Goal: Answer question/provide support

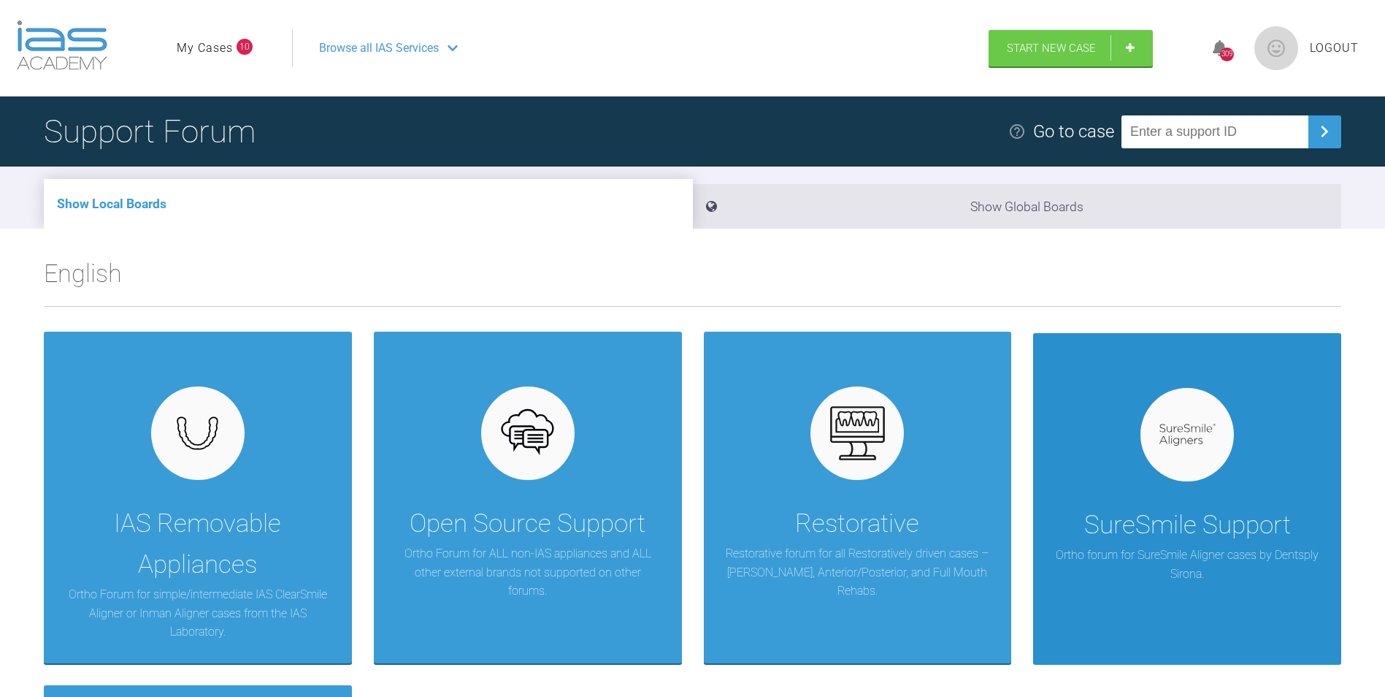
click at [1164, 461] on div at bounding box center [1187, 434] width 93 height 93
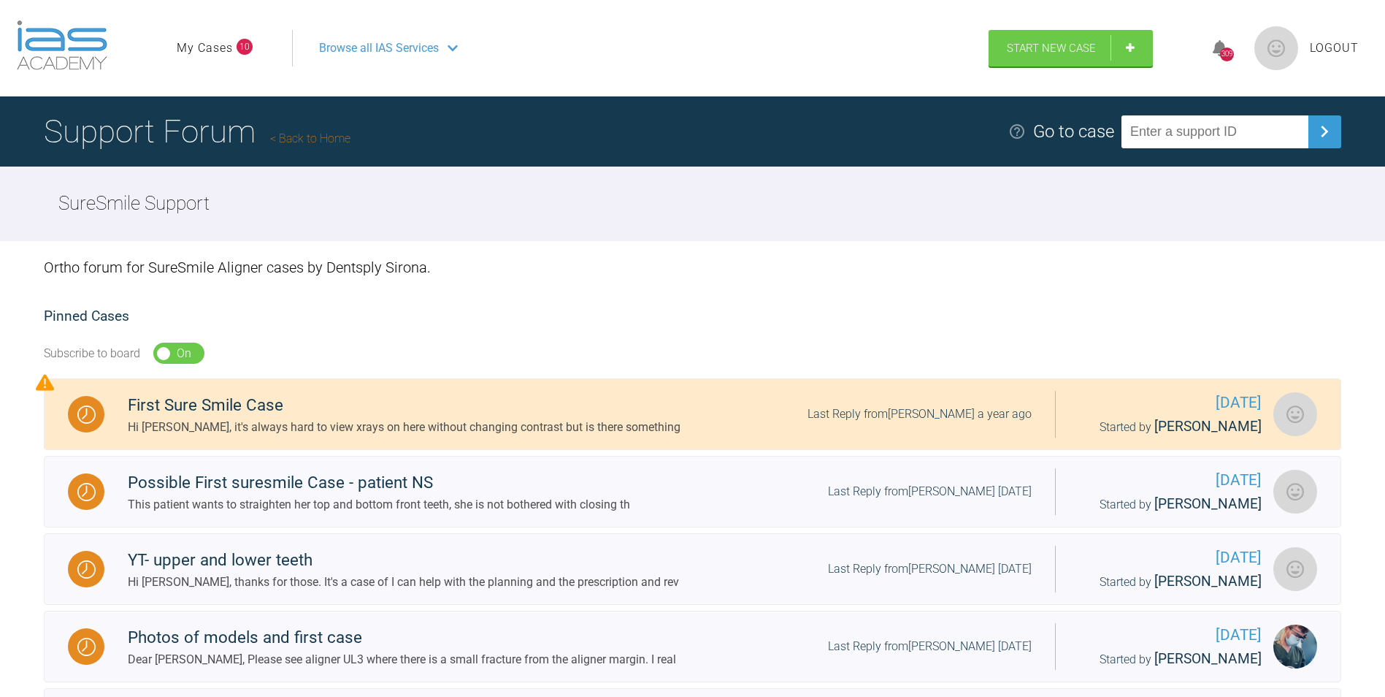
click at [1197, 127] on input "text" at bounding box center [1215, 131] width 187 height 33
type input "JB"
click at [218, 50] on link "My Cases" at bounding box center [205, 48] width 56 height 19
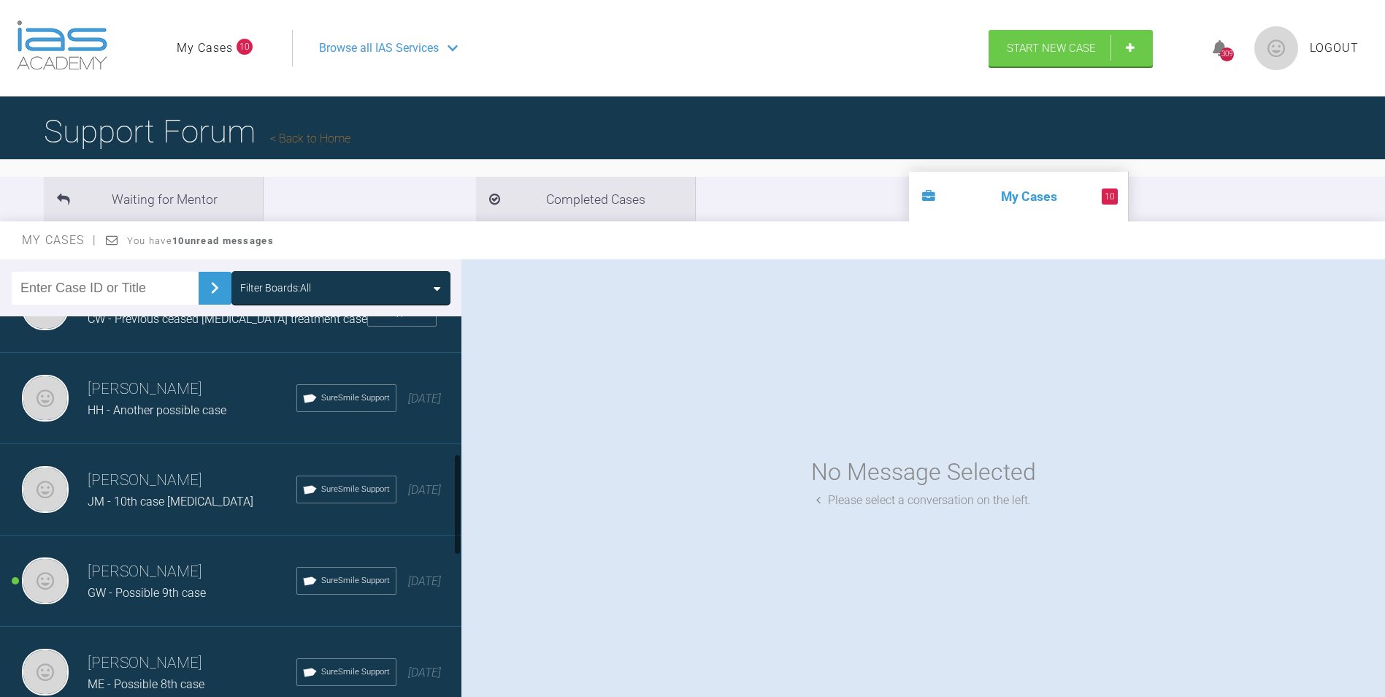
scroll to position [1083, 0]
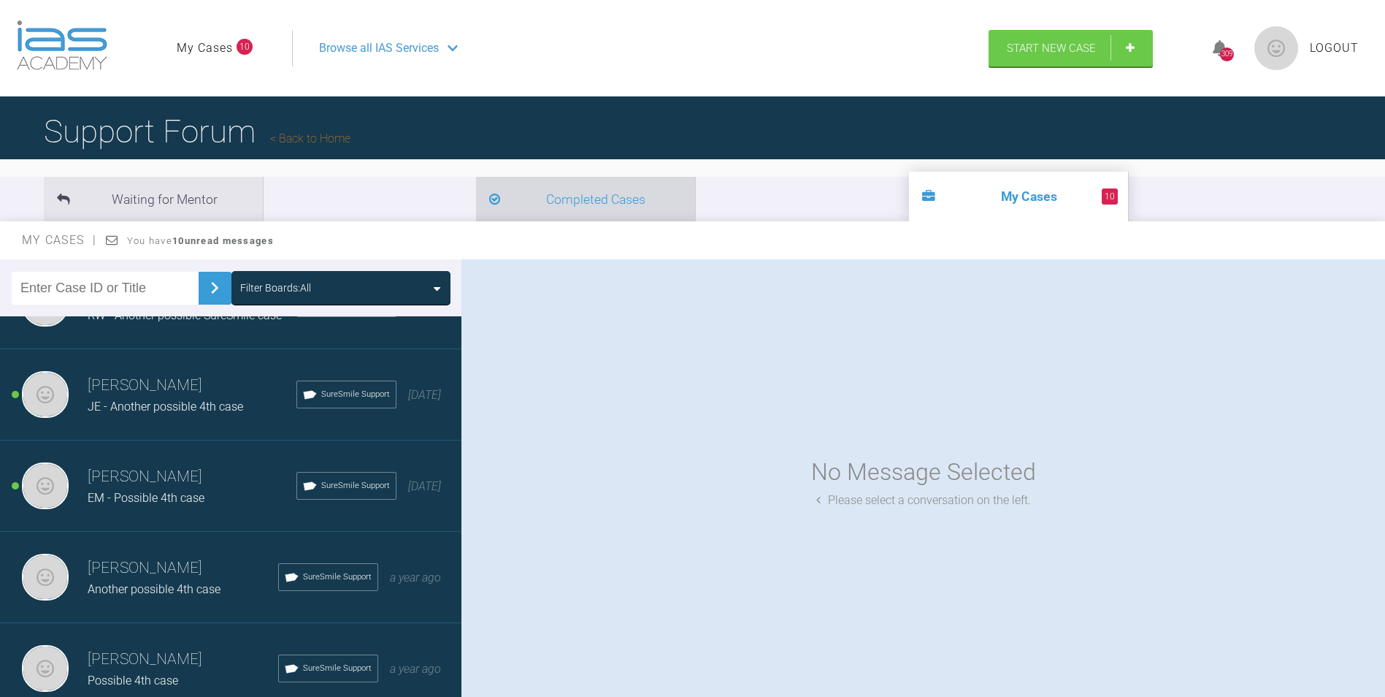
click at [476, 211] on li "Completed Cases" at bounding box center [585, 199] width 219 height 45
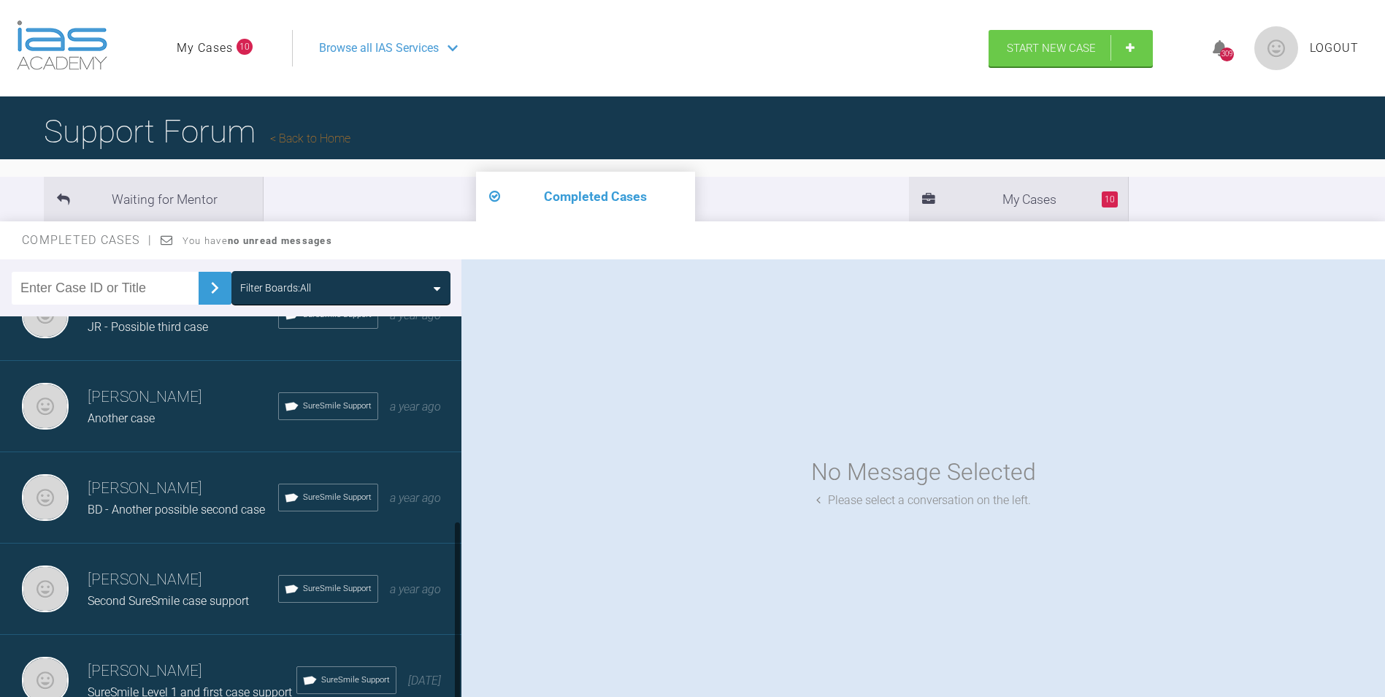
scroll to position [434, 0]
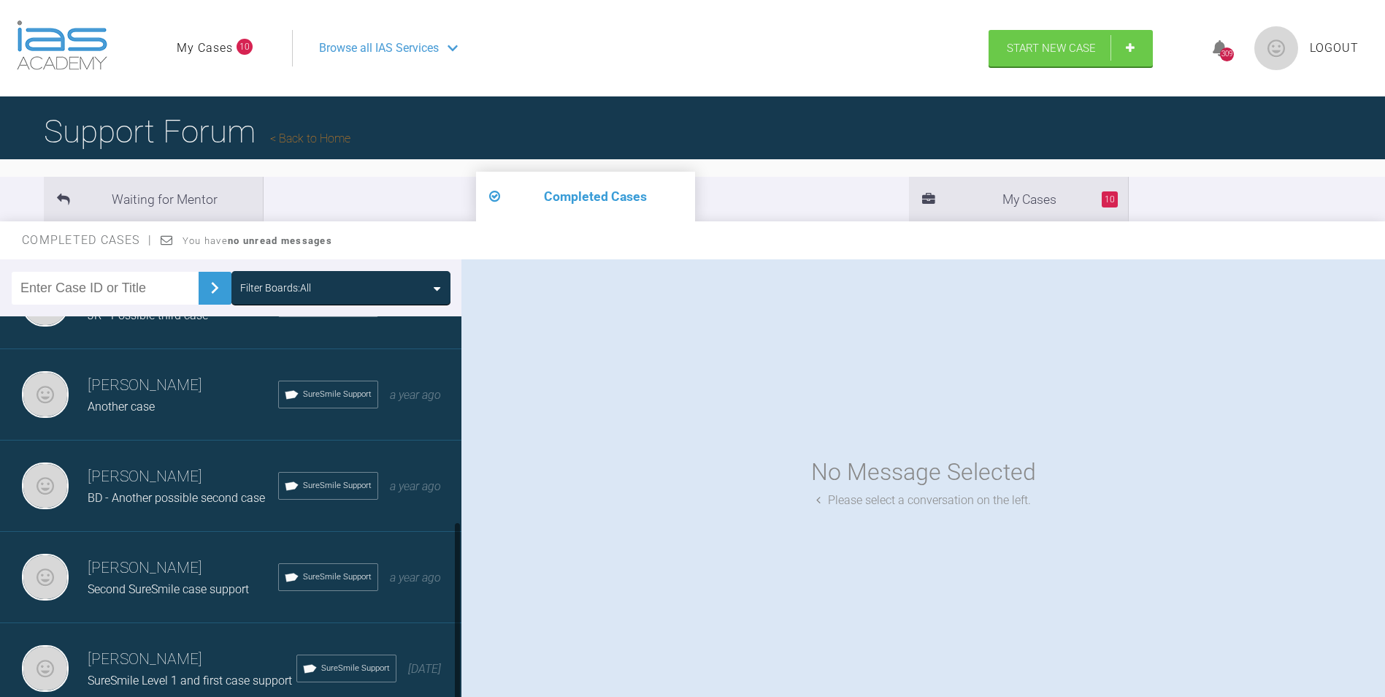
click at [197, 582] on span "Second SureSmile case support" at bounding box center [168, 589] width 161 height 14
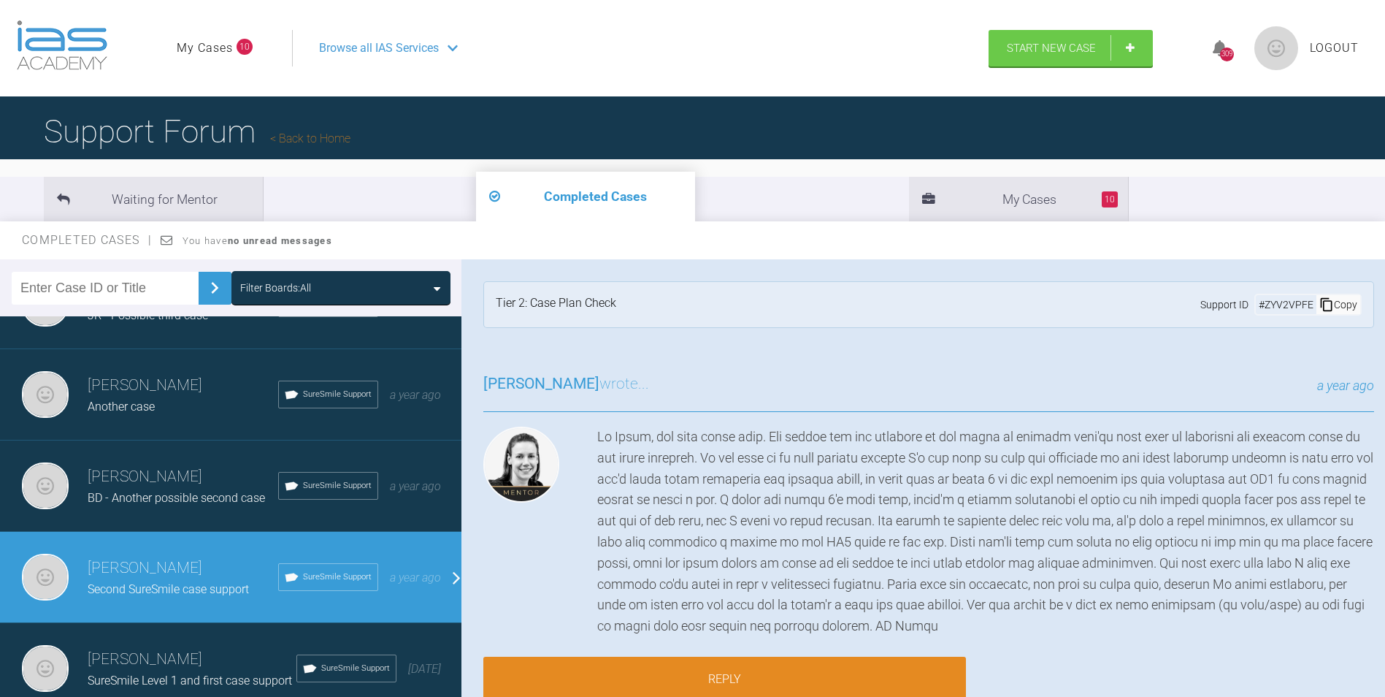
click at [174, 491] on span "BD - Another possible second case" at bounding box center [176, 498] width 177 height 14
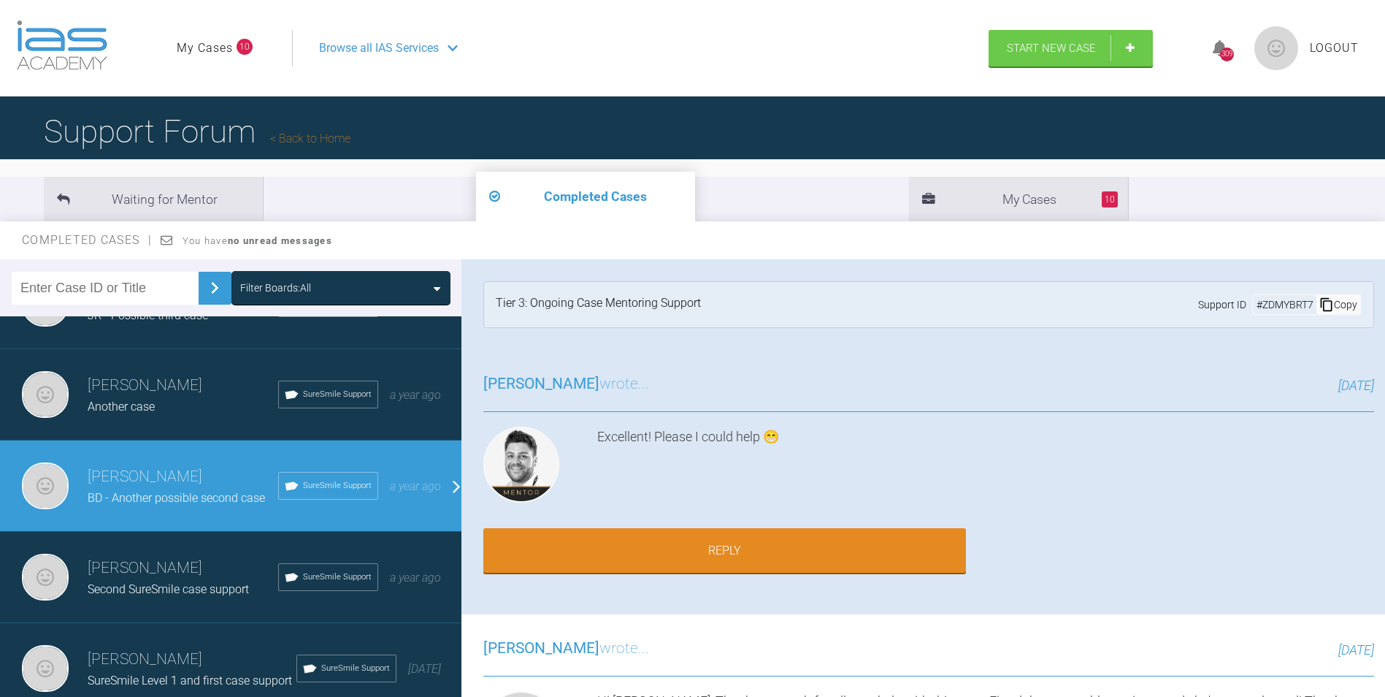
click at [1341, 305] on div "Copy" at bounding box center [1339, 304] width 44 height 19
click at [313, 131] on link "Back to Home" at bounding box center [310, 138] width 80 height 14
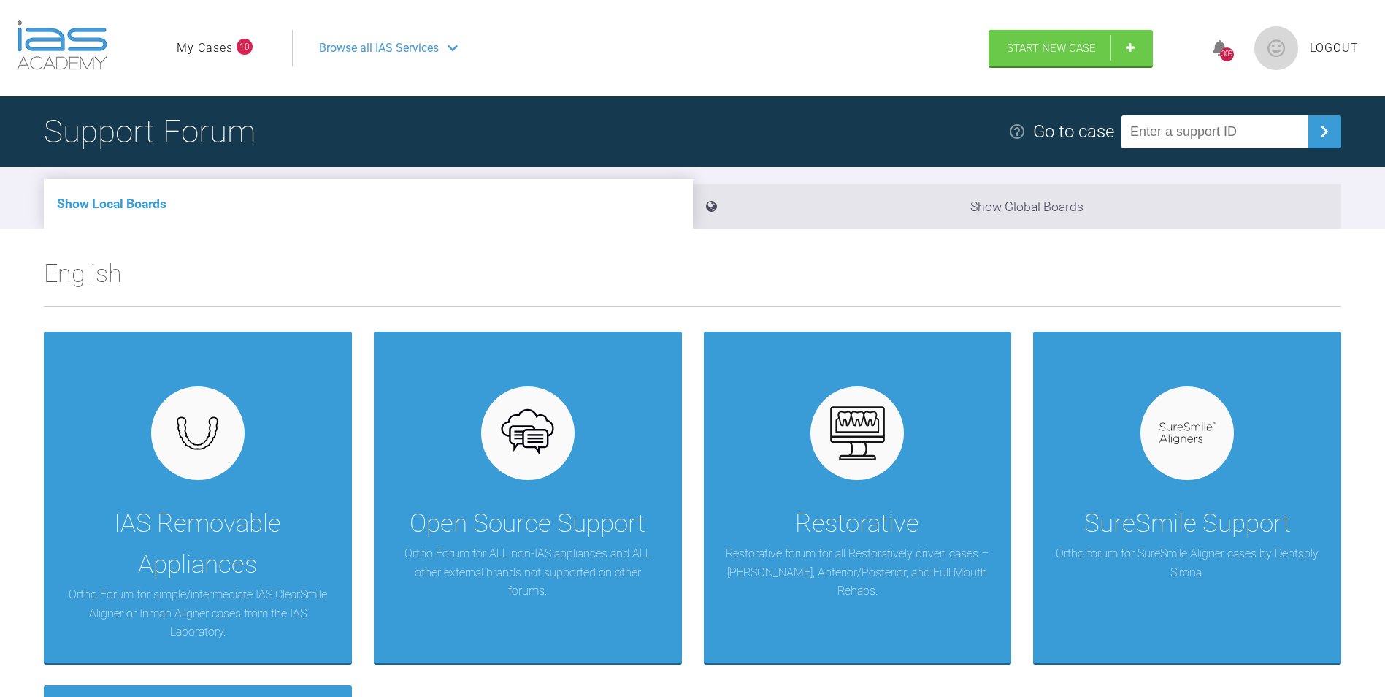
paste input "ZDMYBRT7"
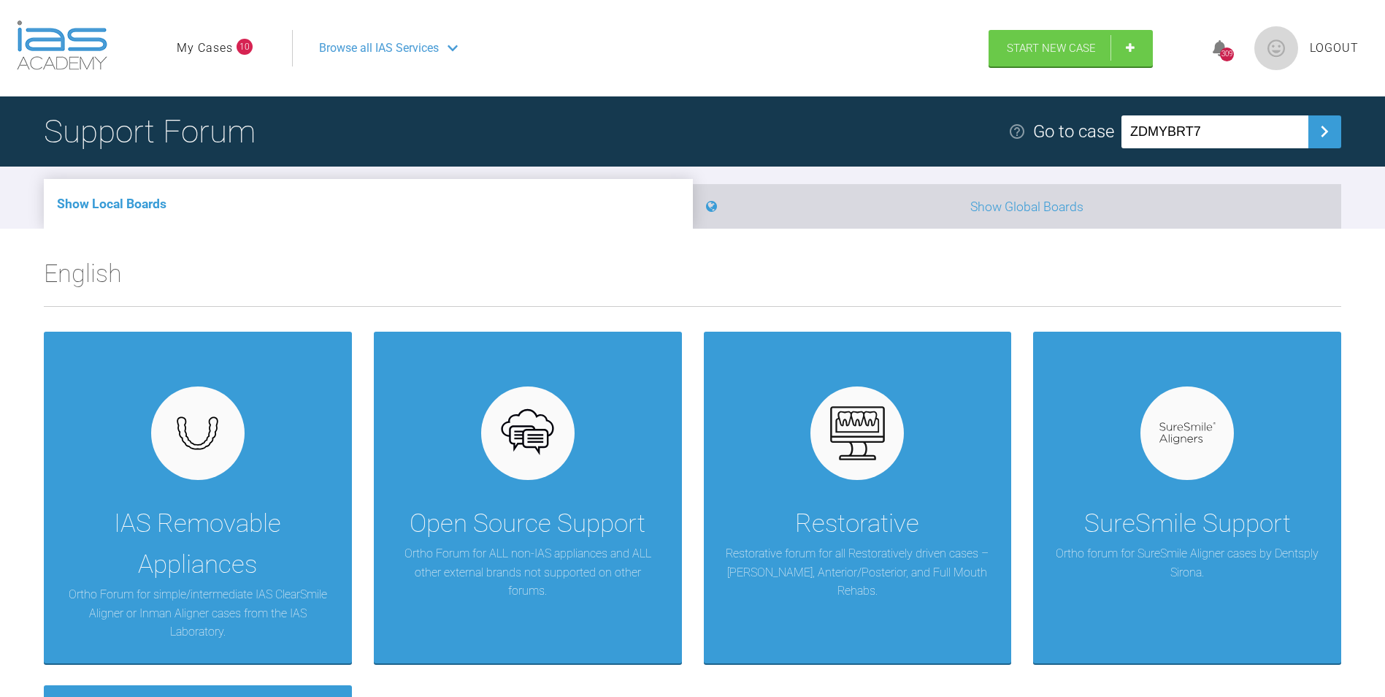
type input "ZDMYBRT7"
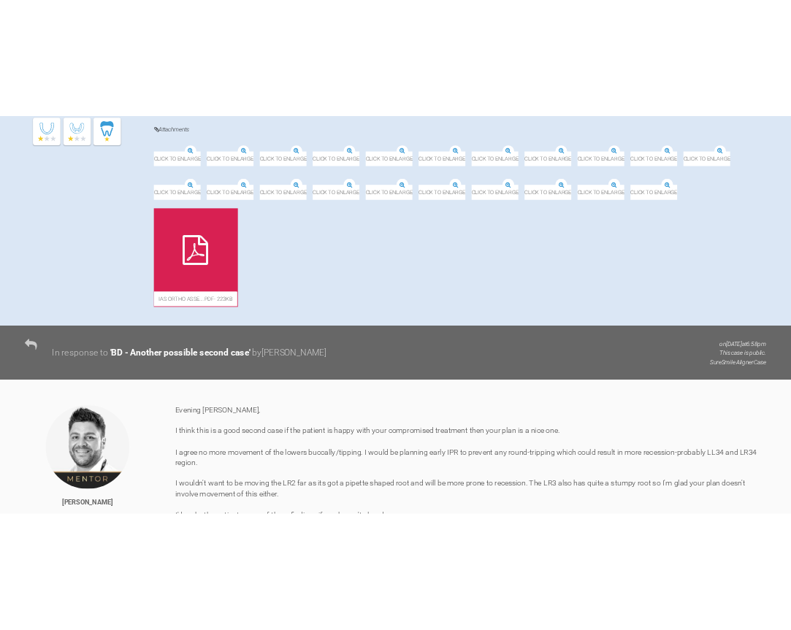
scroll to position [584, 0]
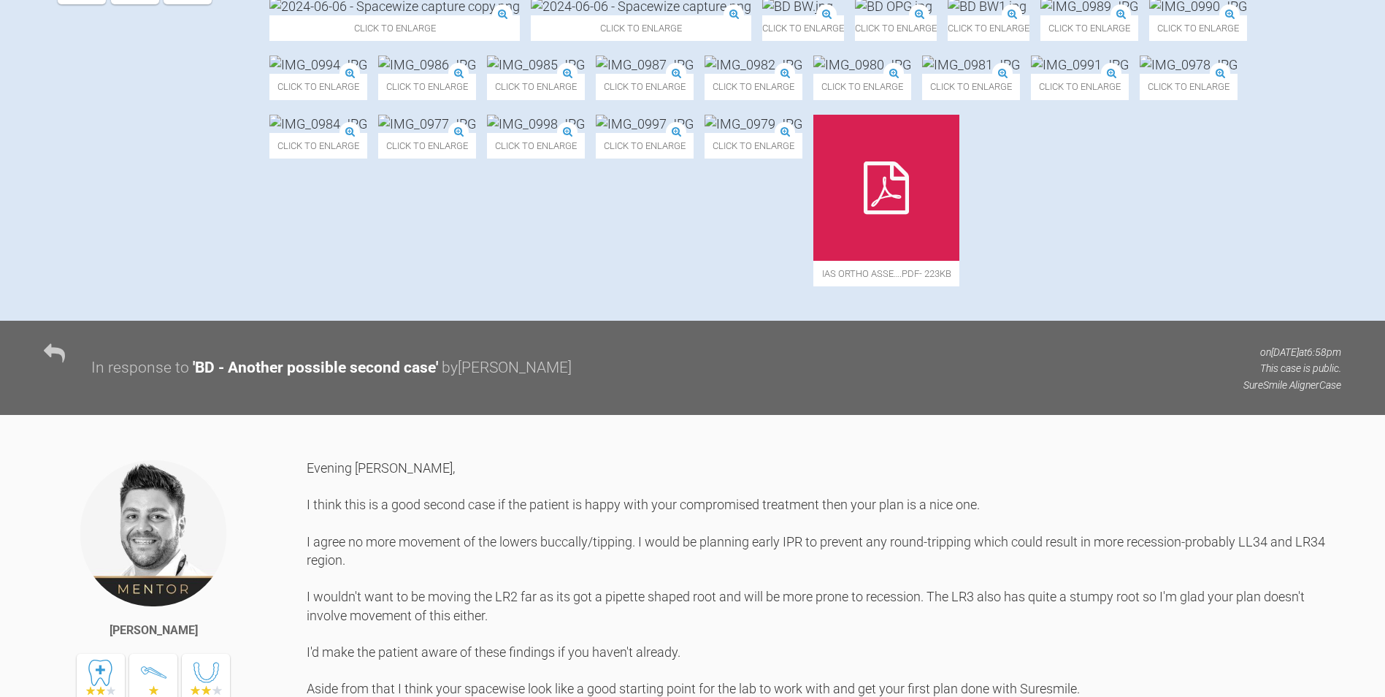
click at [864, 214] on icon at bounding box center [886, 187] width 45 height 53
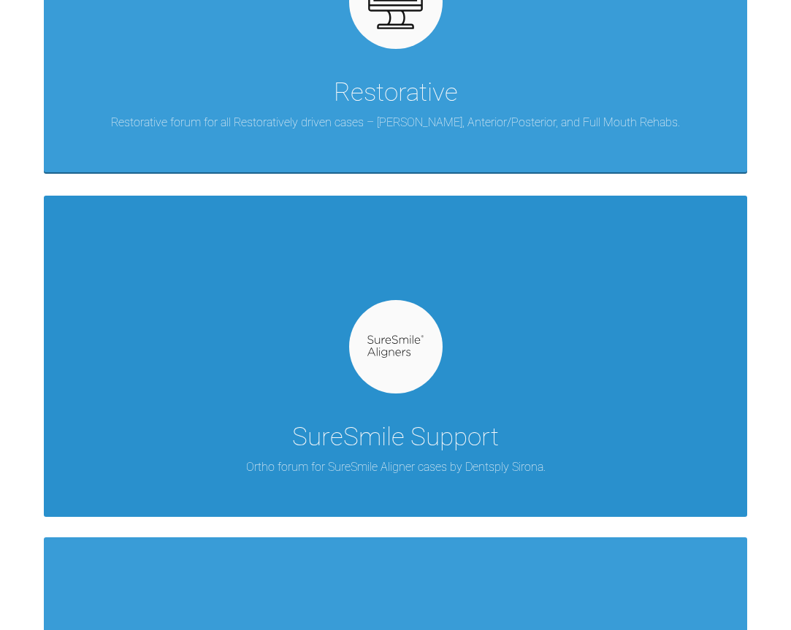
click at [394, 387] on div at bounding box center [395, 346] width 93 height 93
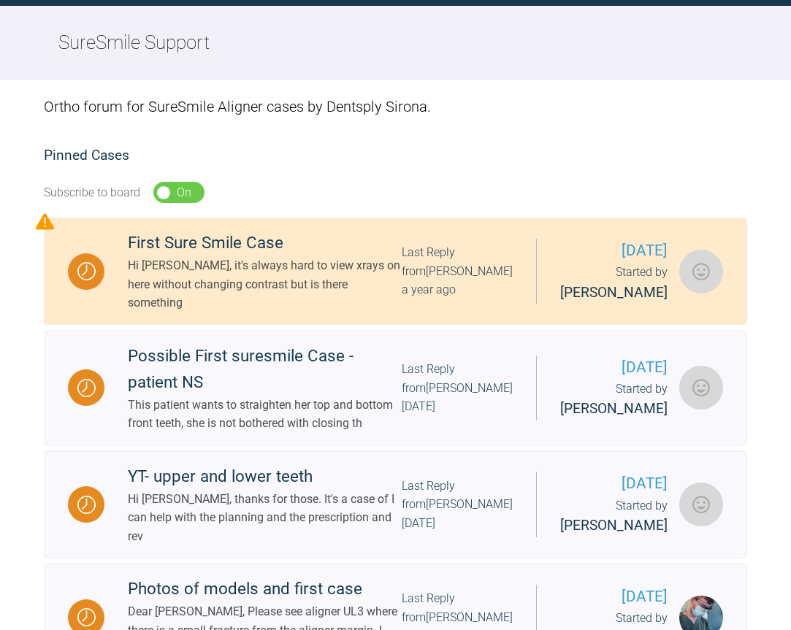
scroll to position [1168, 0]
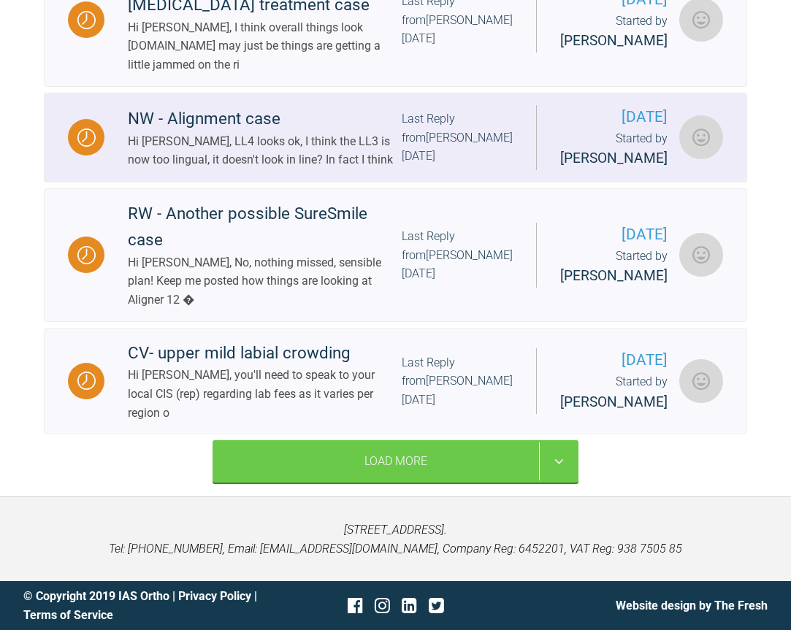
click at [277, 169] on div "Hi [PERSON_NAME], LL4 looks ok, I think the LL3 is now too lingual, it doesn't …" at bounding box center [265, 150] width 274 height 37
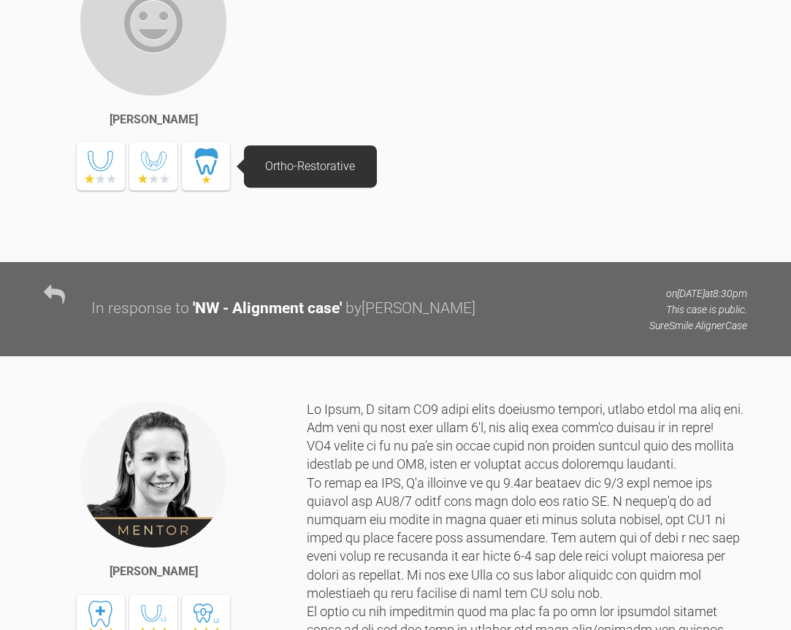
scroll to position [3213, 0]
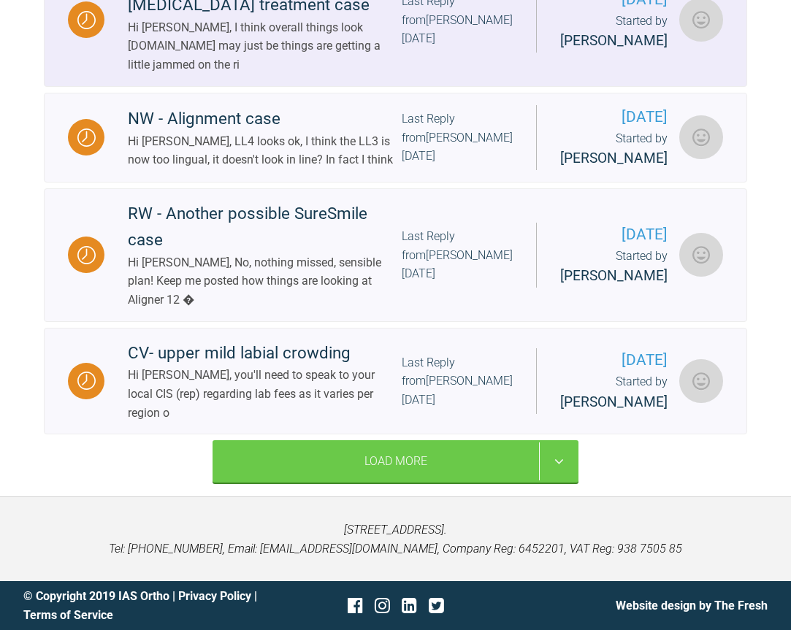
scroll to position [1431, 0]
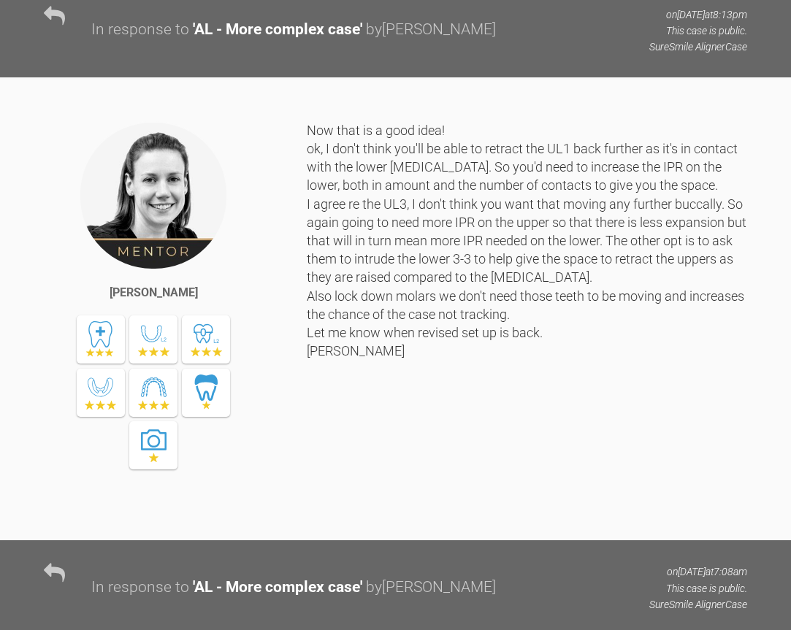
scroll to position [4206, 0]
